Goal: Task Accomplishment & Management: Manage account settings

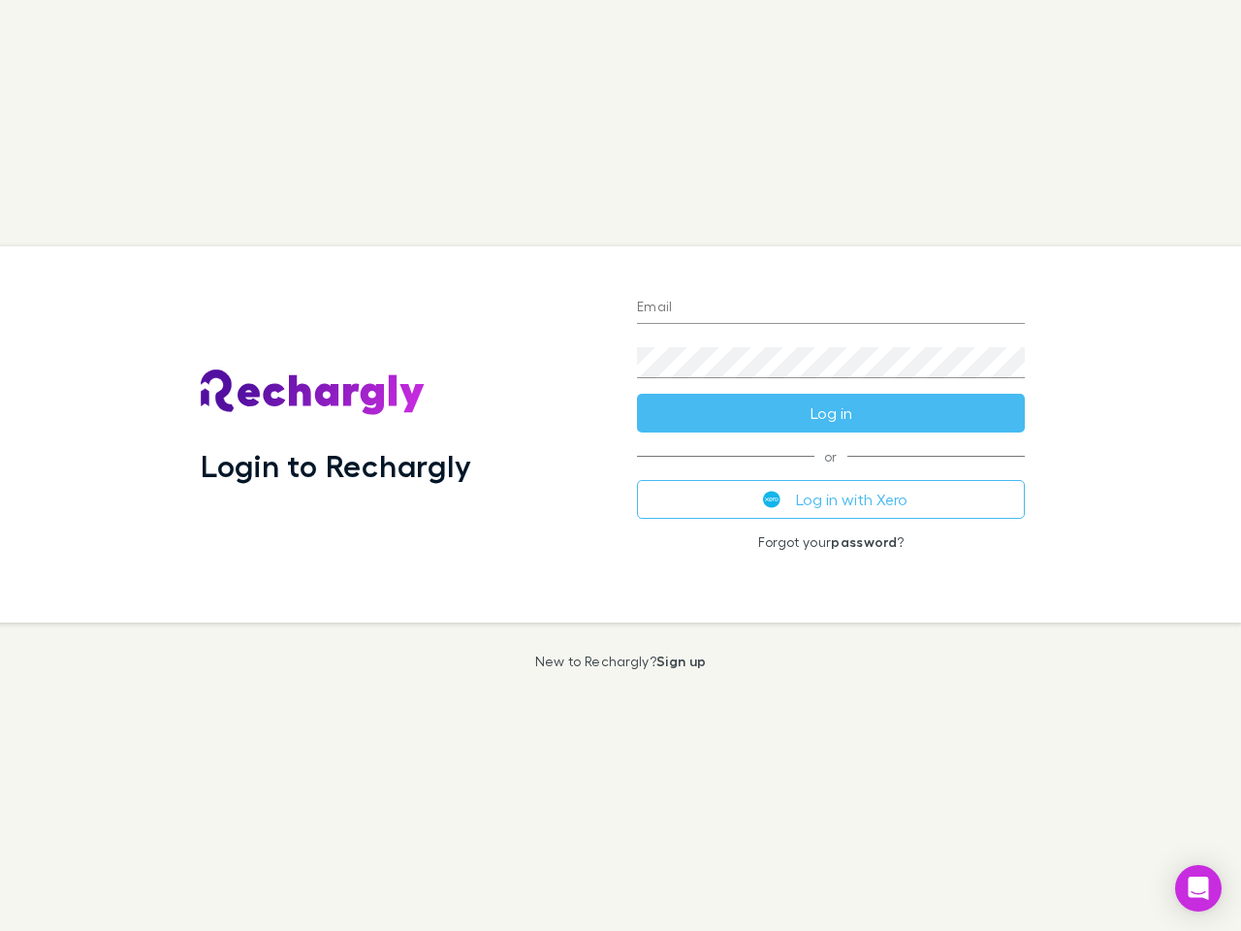
click at [621, 466] on div "Login to Rechargly" at bounding box center [403, 434] width 436 height 376
click at [831, 308] on input "Email" at bounding box center [831, 308] width 388 height 31
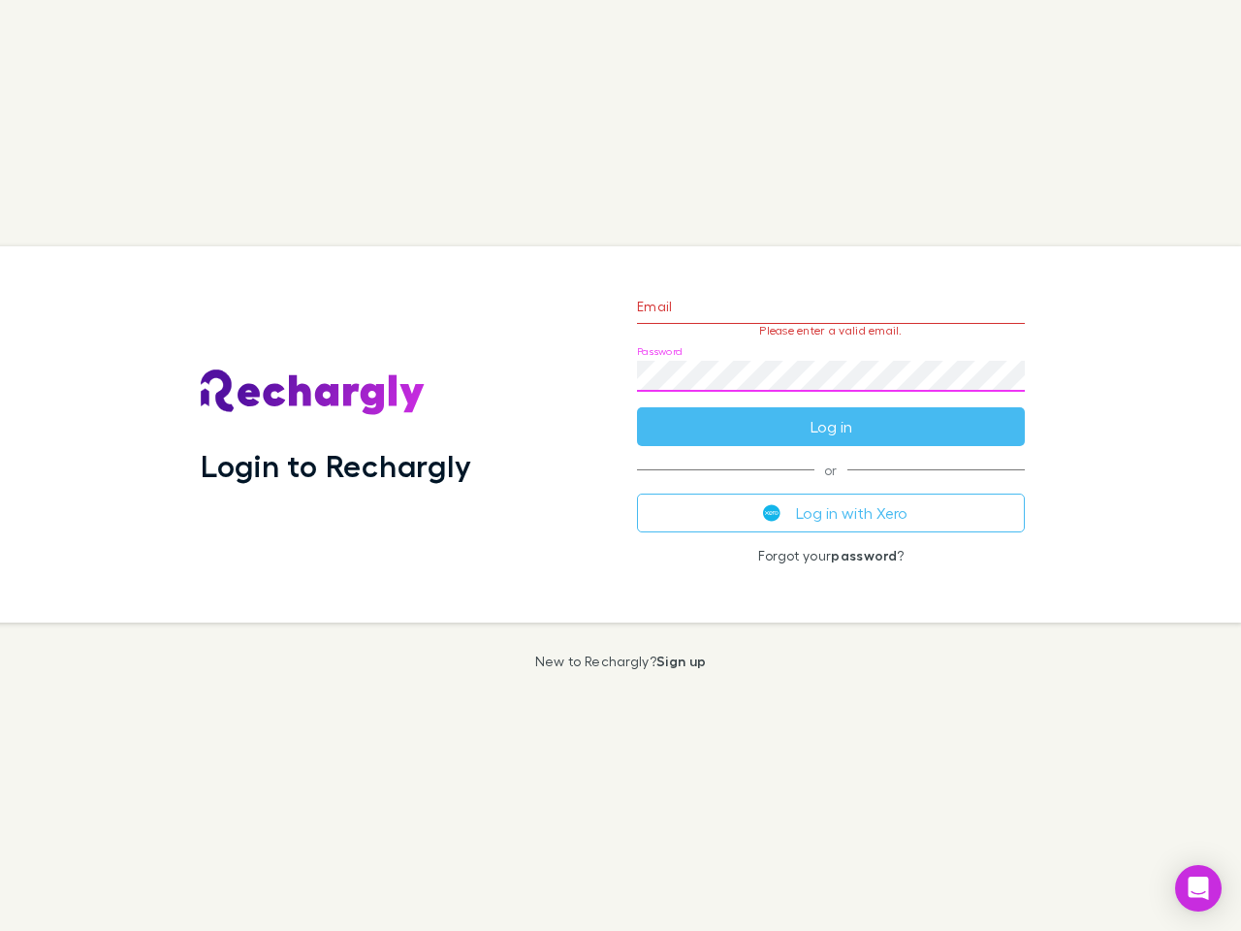
click at [831, 413] on form "Email Please enter a valid email. Password Log in" at bounding box center [831, 361] width 388 height 169
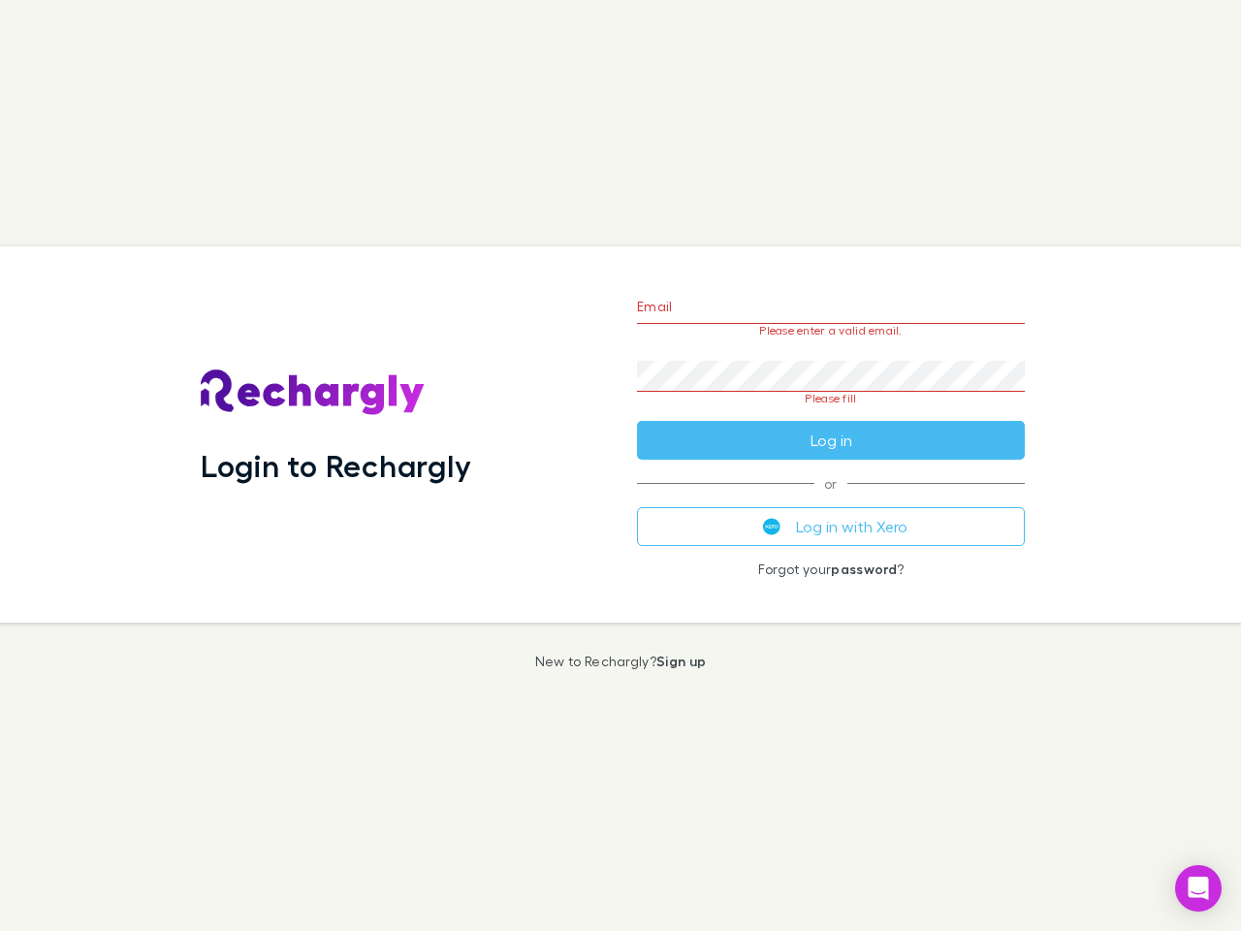
click at [831, 499] on div "Email Please enter a valid email. Password Please fill Log in or Log in with Xe…" at bounding box center [831, 434] width 419 height 376
click at [1199, 888] on icon "Open Intercom Messenger" at bounding box center [1199, 888] width 20 height 23
